Goal: Book appointment/travel/reservation

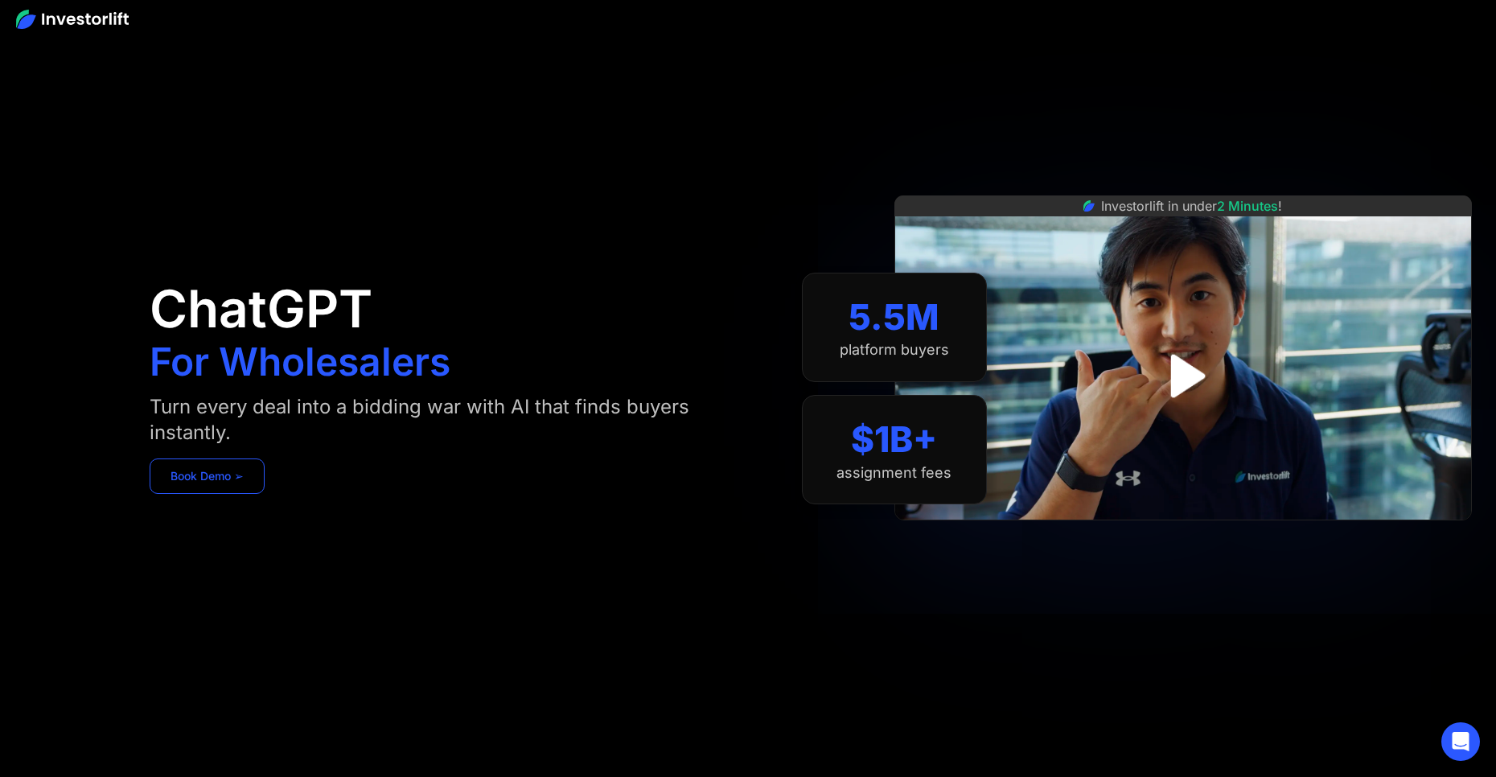
click at [236, 467] on link "Book Demo ➢" at bounding box center [207, 476] width 115 height 35
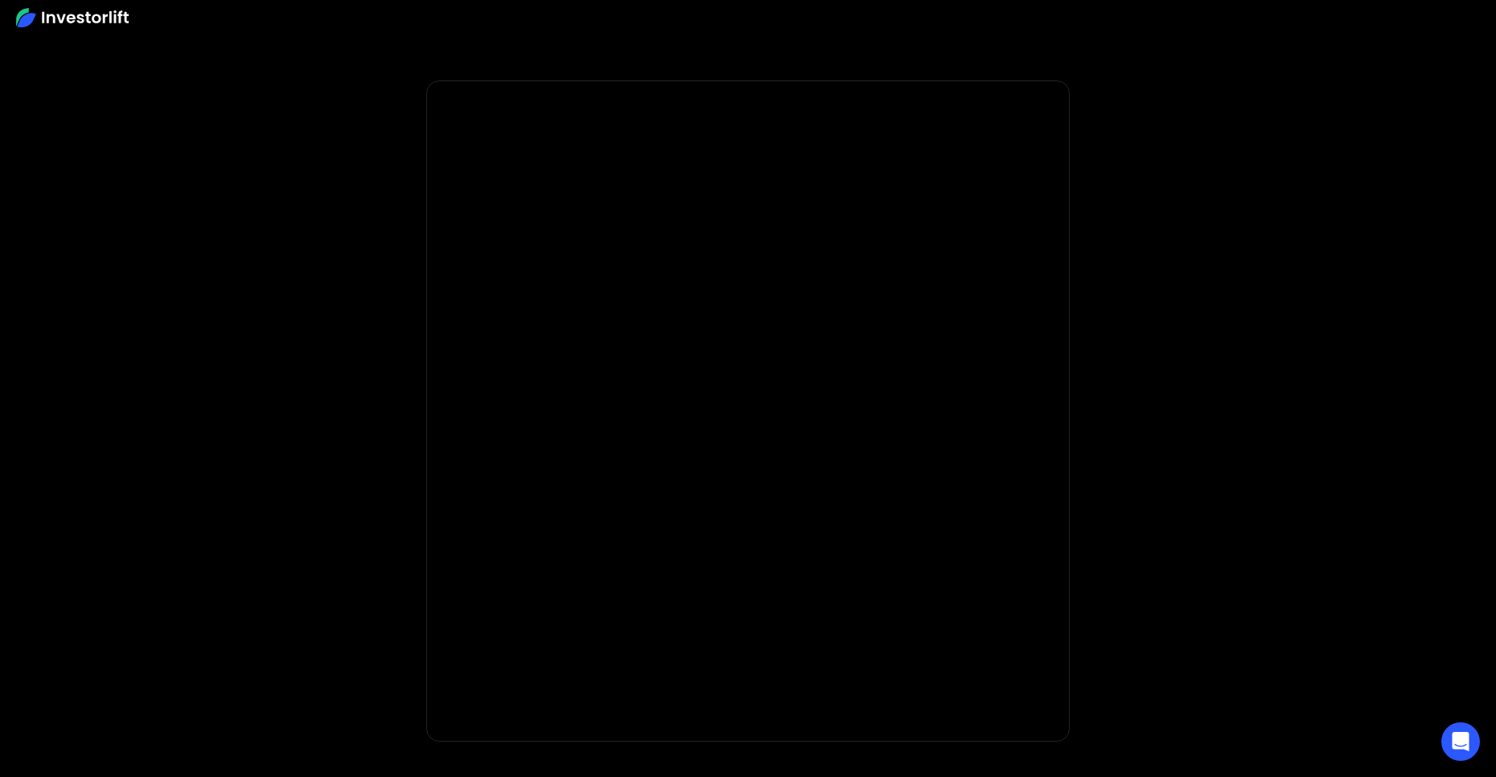
click at [90, 31] on div at bounding box center [748, 17] width 1496 height 35
click at [91, 20] on img at bounding box center [72, 17] width 113 height 19
click at [113, 23] on img at bounding box center [72, 17] width 113 height 19
click at [88, 26] on img at bounding box center [72, 17] width 113 height 19
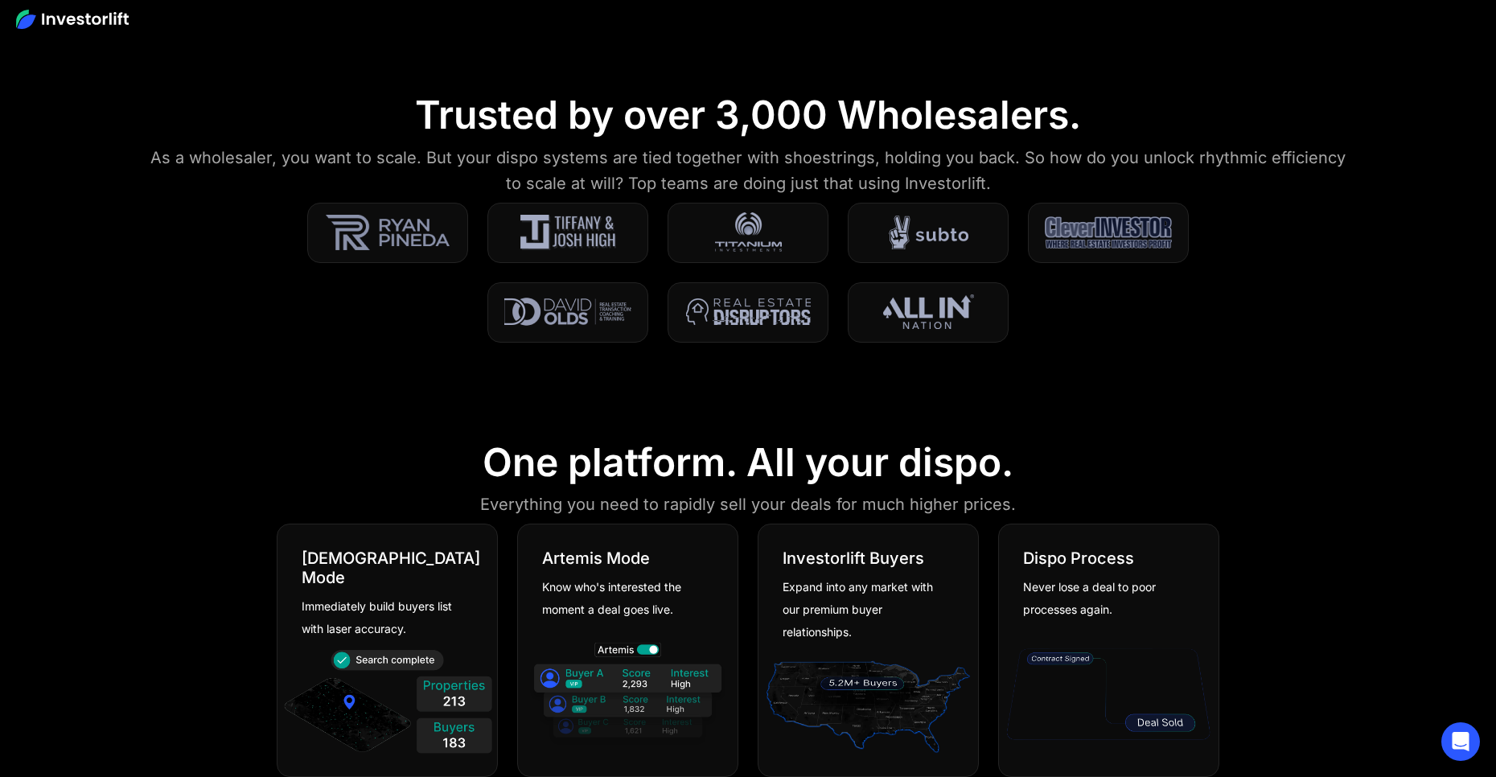
scroll to position [965, 0]
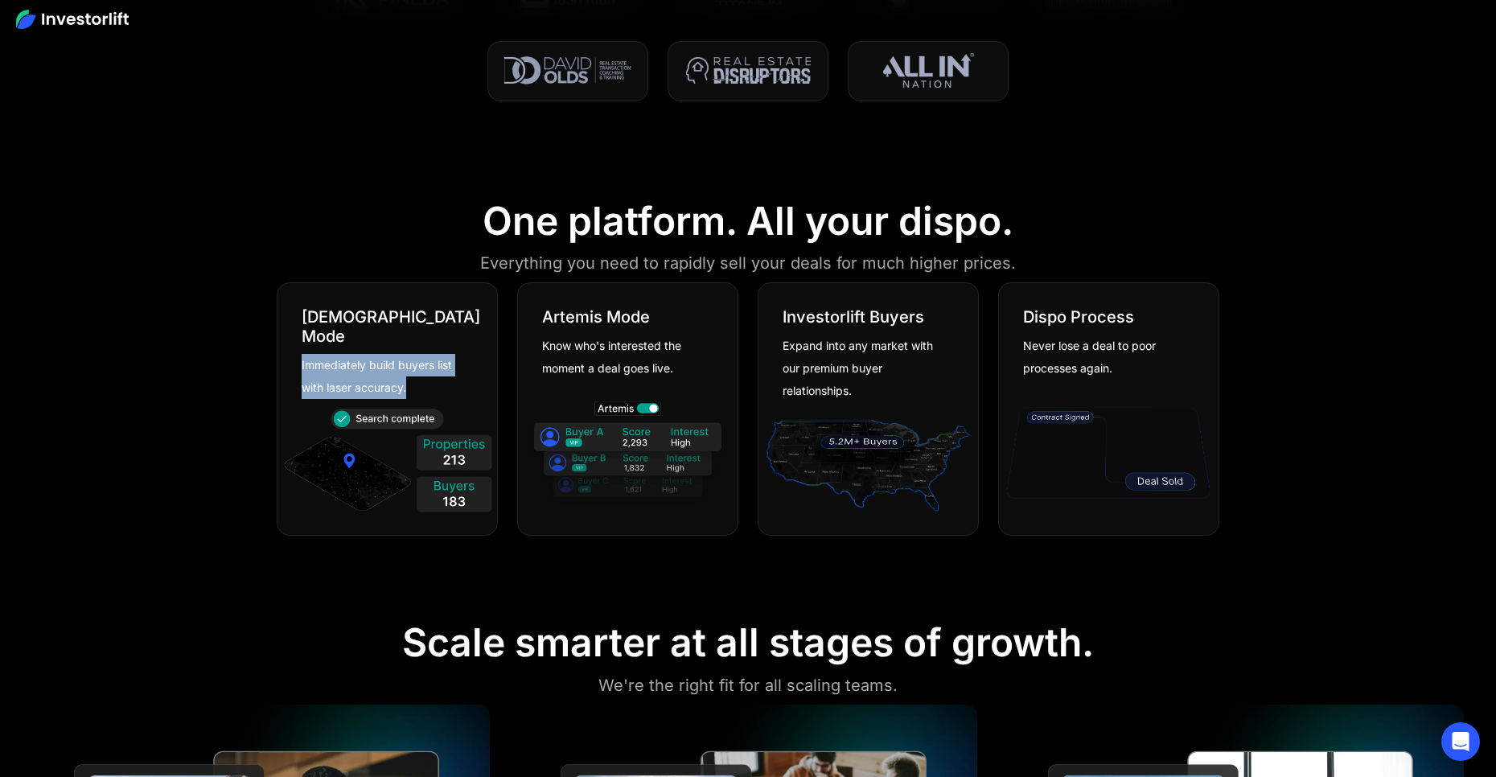
drag, startPoint x: 290, startPoint y: 338, endPoint x: 898, endPoint y: 352, distance: 608.3
click at [426, 375] on div "God Mode Immediately build buyers list with laser accuracy." at bounding box center [388, 341] width 220 height 116
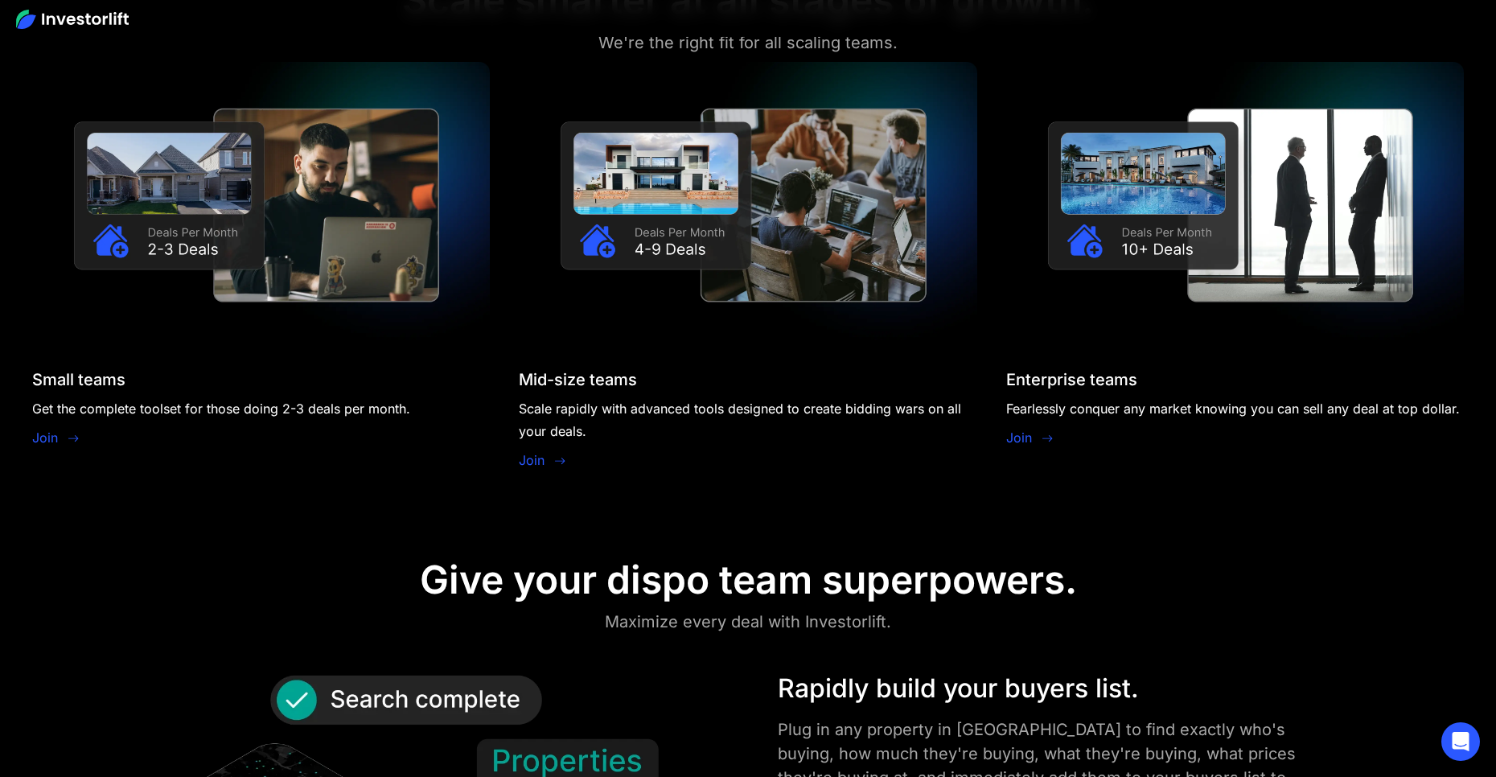
scroll to position [1609, 0]
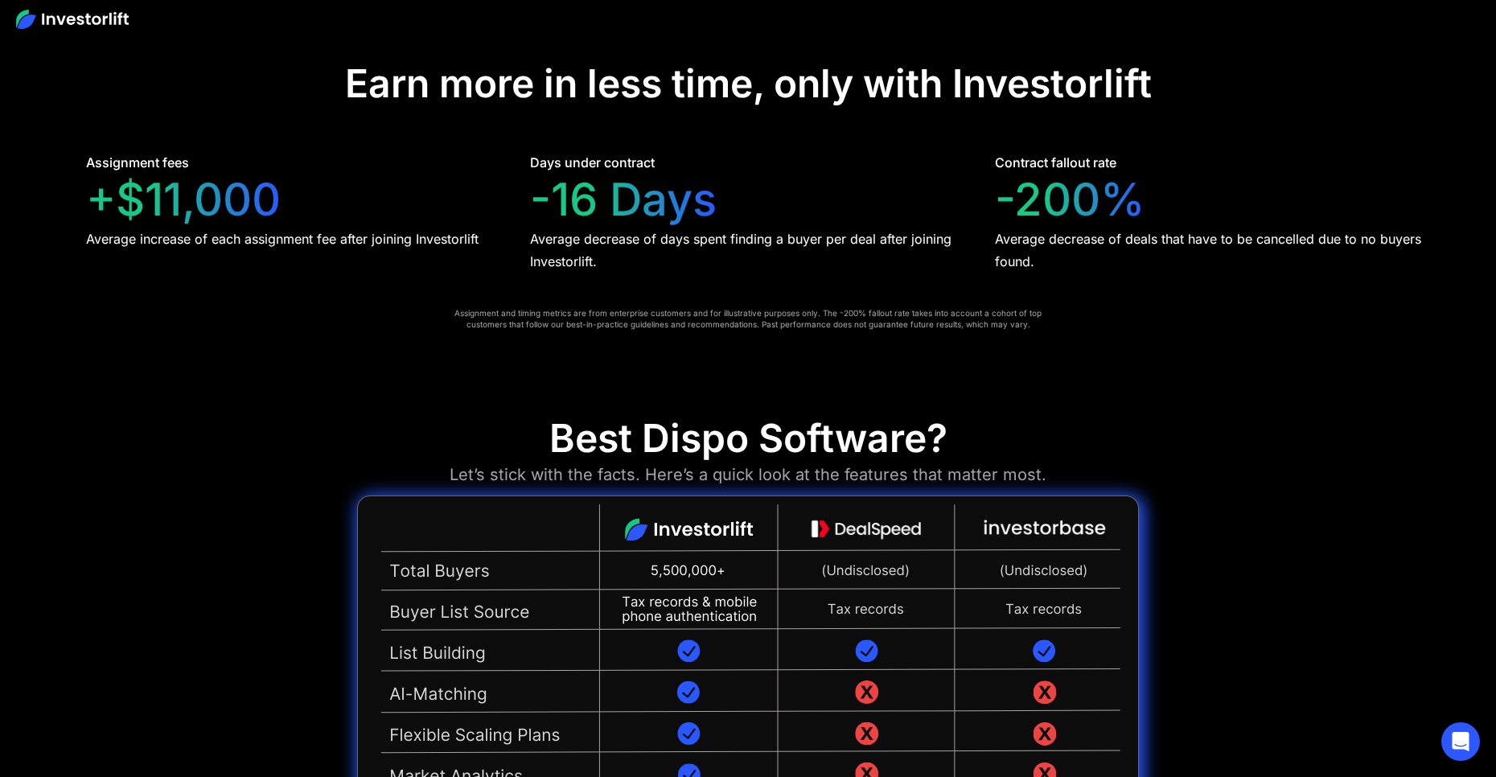
scroll to position [3942, 0]
